Goal: Check status: Check status

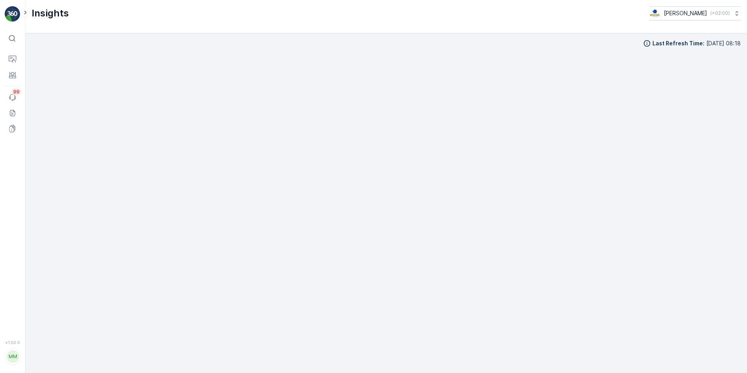
scroll to position [10, 0]
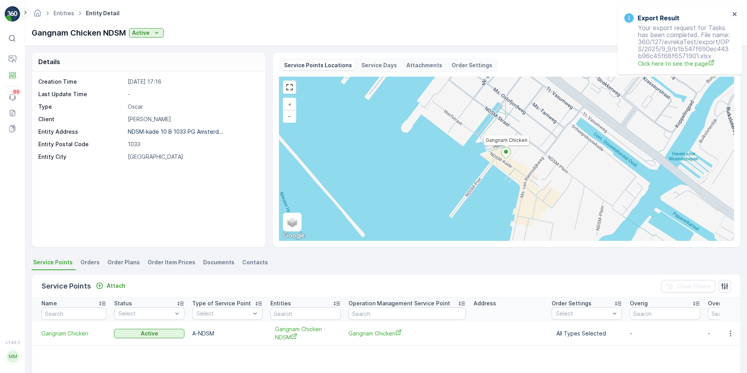
click at [90, 263] on span "Orders" at bounding box center [90, 262] width 19 height 8
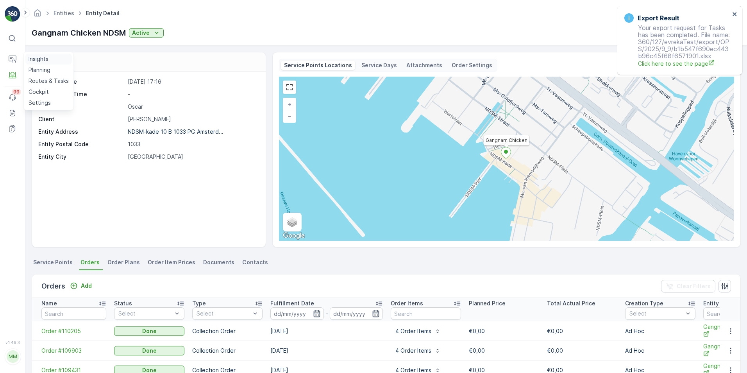
click at [44, 60] on p "Insights" at bounding box center [39, 59] width 20 height 8
